Goal: Navigation & Orientation: Go to known website

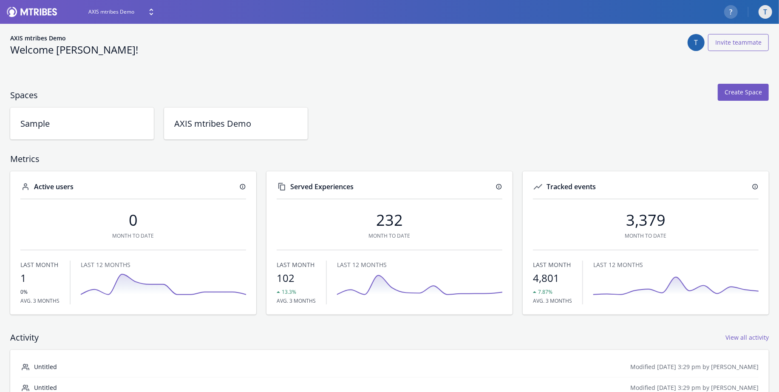
click at [766, 11] on div "T" at bounding box center [765, 12] width 14 height 14
